Goal: Information Seeking & Learning: Learn about a topic

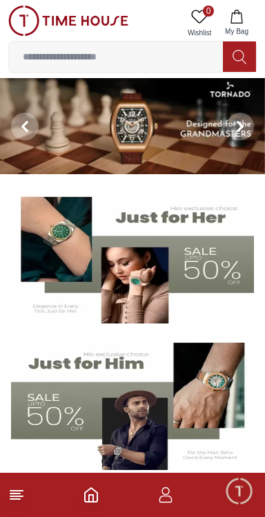
click at [161, 56] on input at bounding box center [116, 57] width 214 height 28
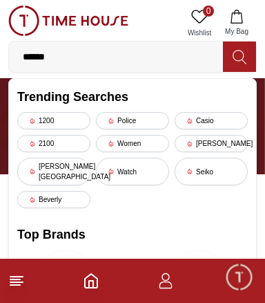
type input "*******"
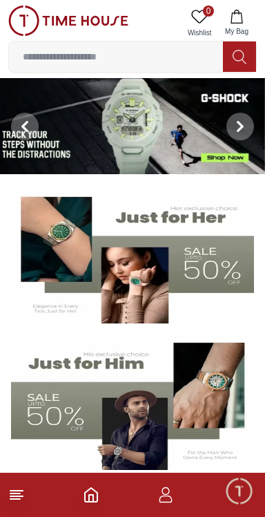
click at [88, 156] on img at bounding box center [132, 126] width 265 height 96
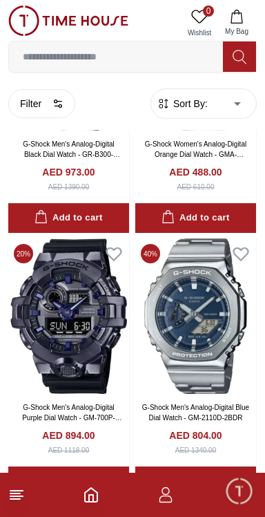
scroll to position [1335, 0]
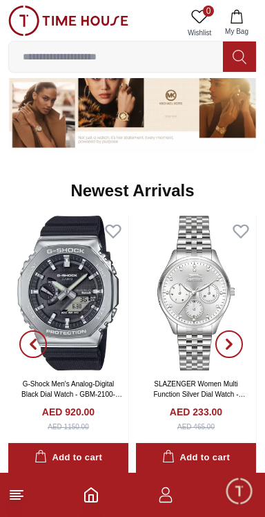
scroll to position [790, 0]
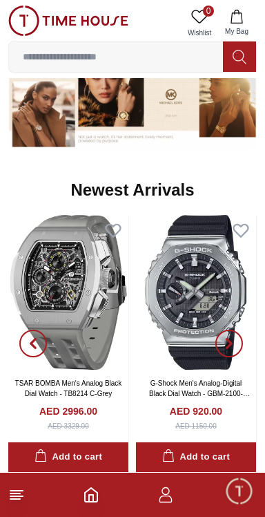
click at [60, 59] on input at bounding box center [116, 57] width 214 height 28
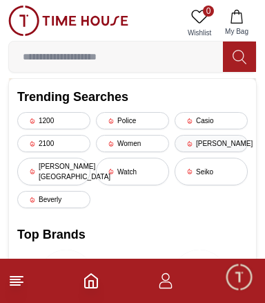
click at [196, 144] on div "[PERSON_NAME]" at bounding box center [211, 143] width 73 height 17
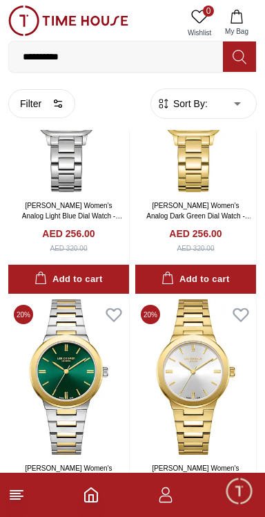
scroll to position [4612, 0]
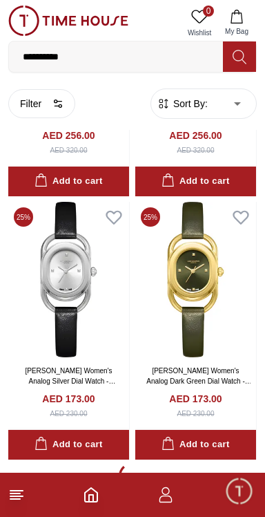
scroll to position [5104, 0]
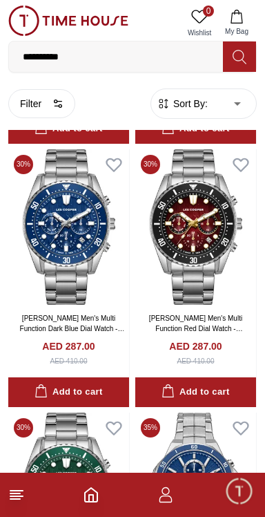
scroll to position [9228, 0]
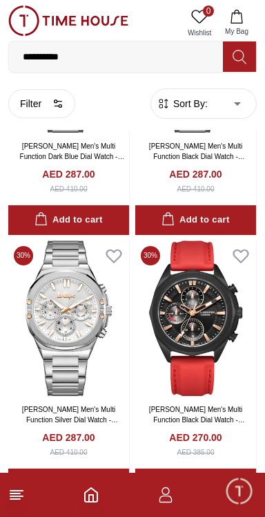
scroll to position [12853, 0]
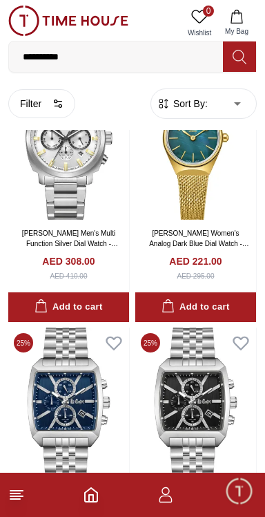
scroll to position [4953, 0]
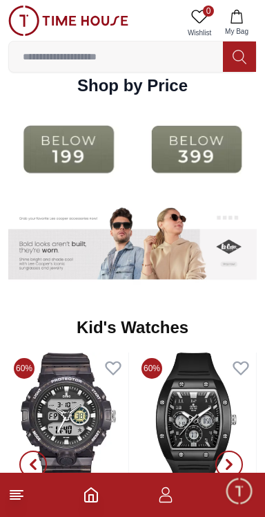
scroll to position [1873, 0]
